Goal: Complete application form

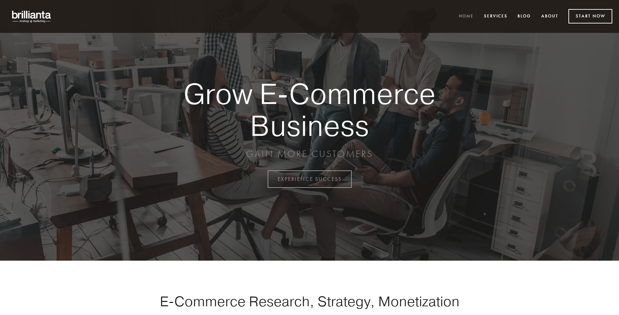
scroll to position [1756, 0]
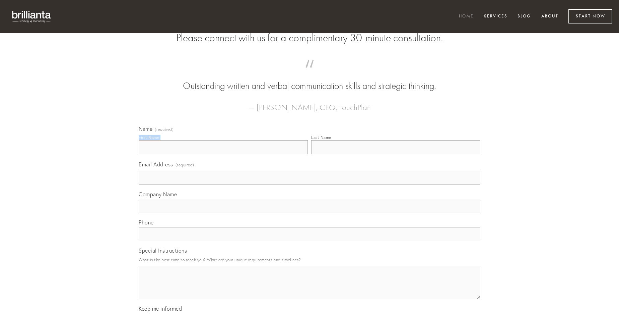
type input "[PERSON_NAME]"
click at [396, 154] on input "Last Name" at bounding box center [395, 147] width 169 height 14
type input "[PERSON_NAME]"
click at [310, 185] on input "Email Address (required)" at bounding box center [310, 178] width 342 height 14
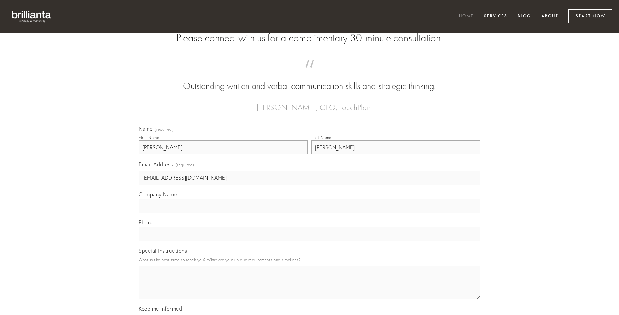
type input "[EMAIL_ADDRESS][DOMAIN_NAME]"
click at [310, 213] on input "Company Name" at bounding box center [310, 206] width 342 height 14
type input "deputo"
click at [310, 241] on input "text" at bounding box center [310, 234] width 342 height 14
click at [310, 288] on textarea "Special Instructions" at bounding box center [310, 282] width 342 height 34
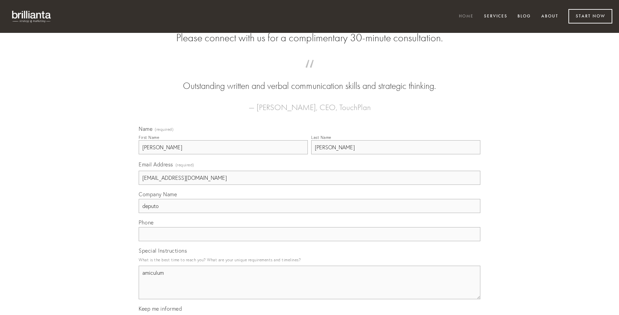
type textarea "amiculum"
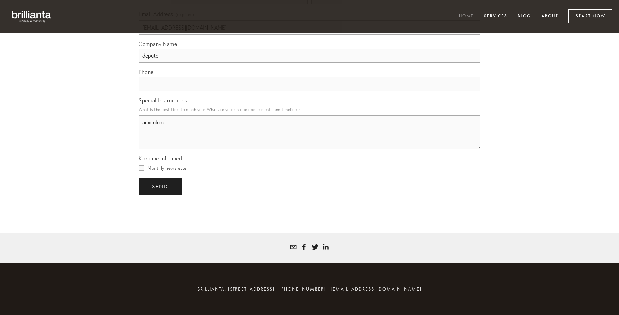
click at [161, 186] on span "send" at bounding box center [160, 186] width 16 height 6
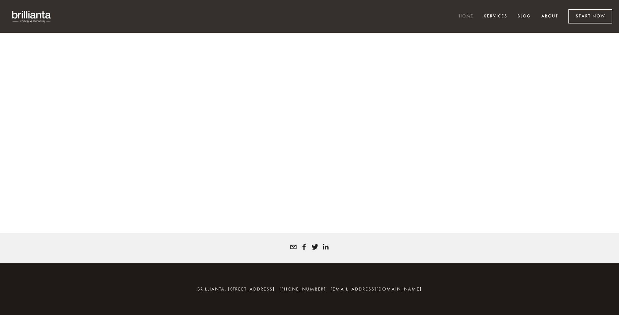
scroll to position [1747, 0]
